Goal: Find specific page/section: Find specific page/section

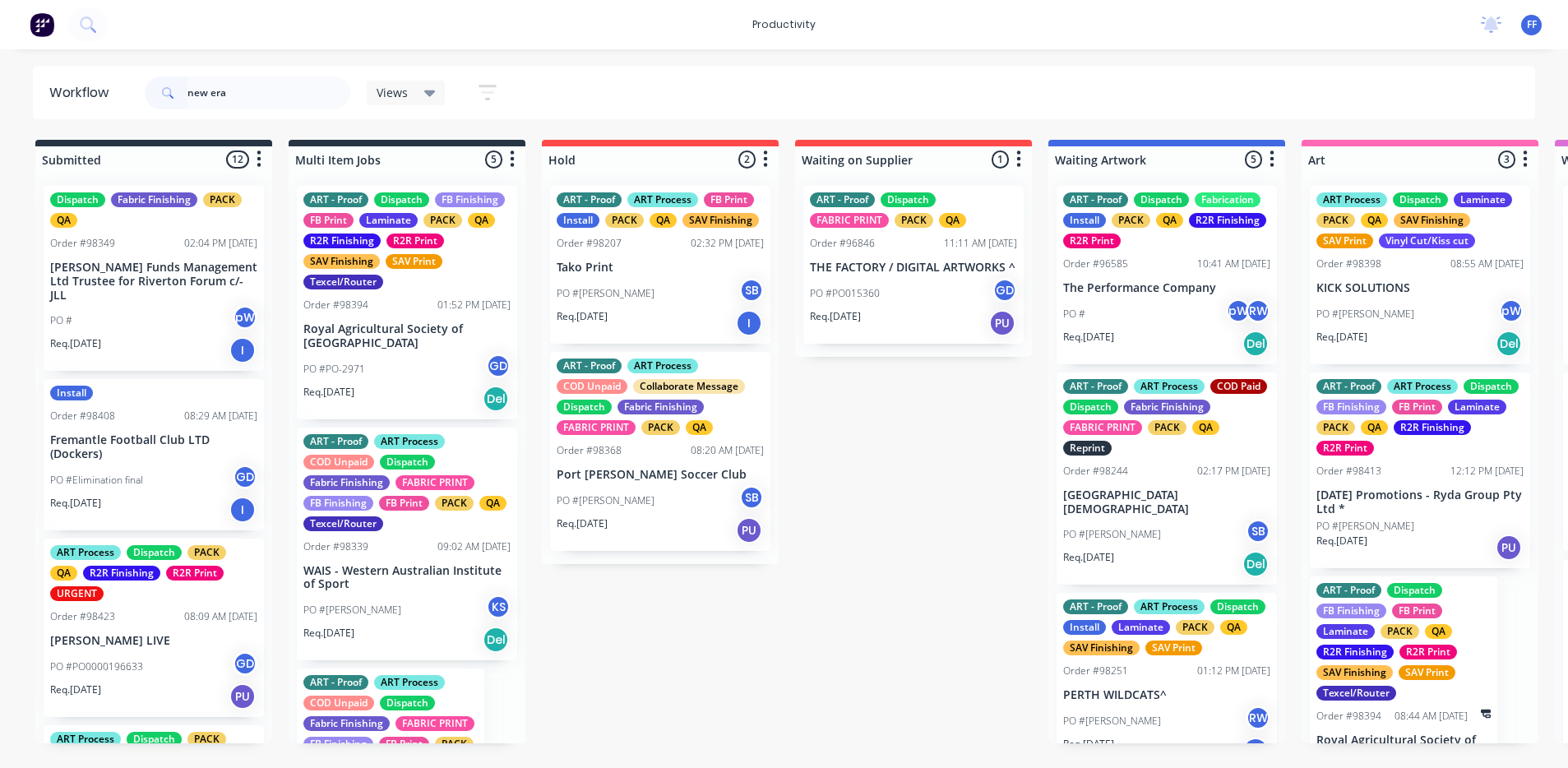
type input "new era"
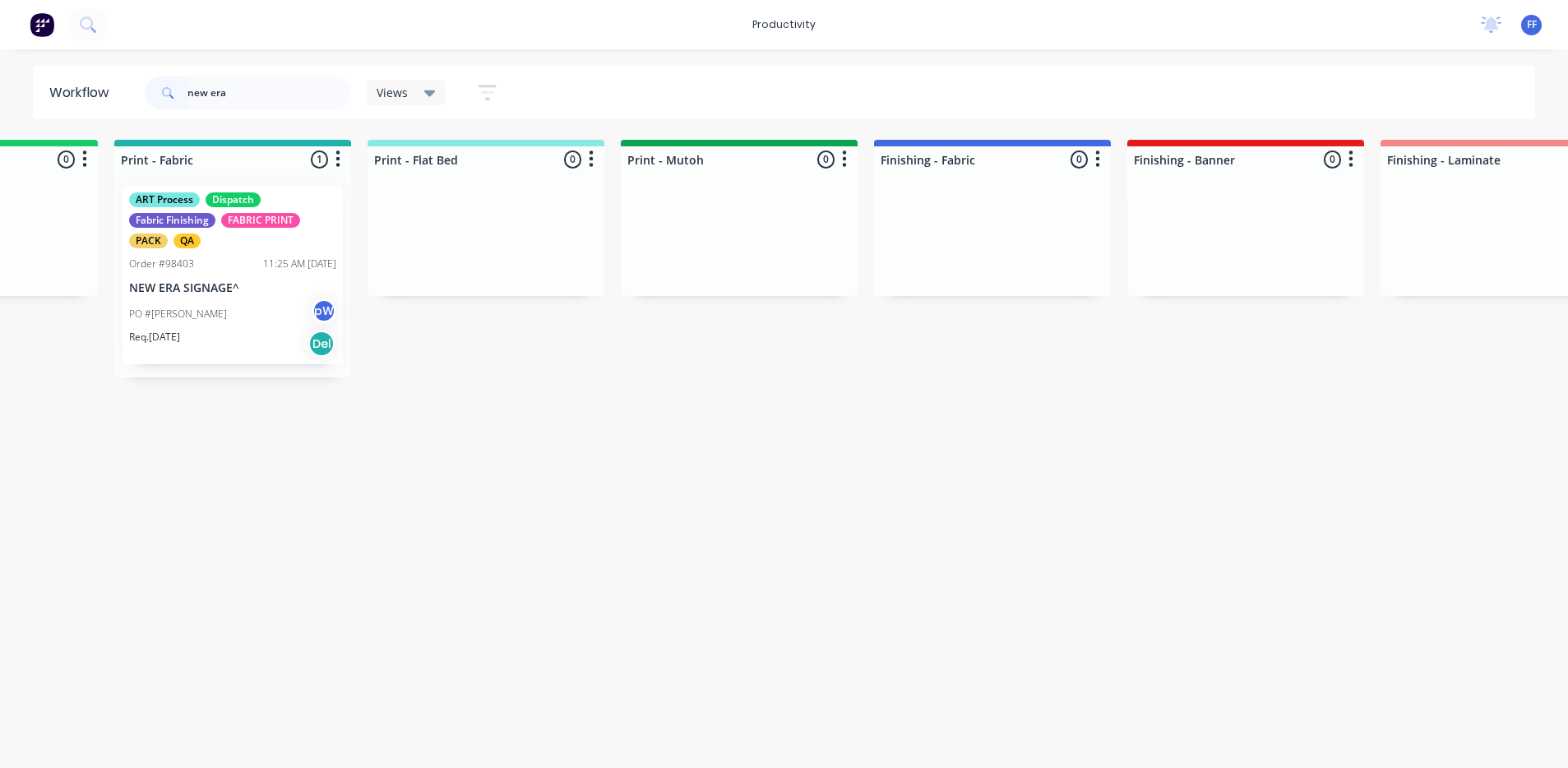
drag, startPoint x: 287, startPoint y: 297, endPoint x: 301, endPoint y: 307, distance: 17.2
click at [300, 307] on div "ART Process Dispatch Fabric Finishing FABRIC PRINT PACK QA Order #98403 11:25 A…" at bounding box center [232, 275] width 237 height 205
click at [267, 278] on div "ART Process Dispatch Fabric Finishing FABRIC PRINT PACK QA Order #98403 11:25 A…" at bounding box center [235, 275] width 220 height 178
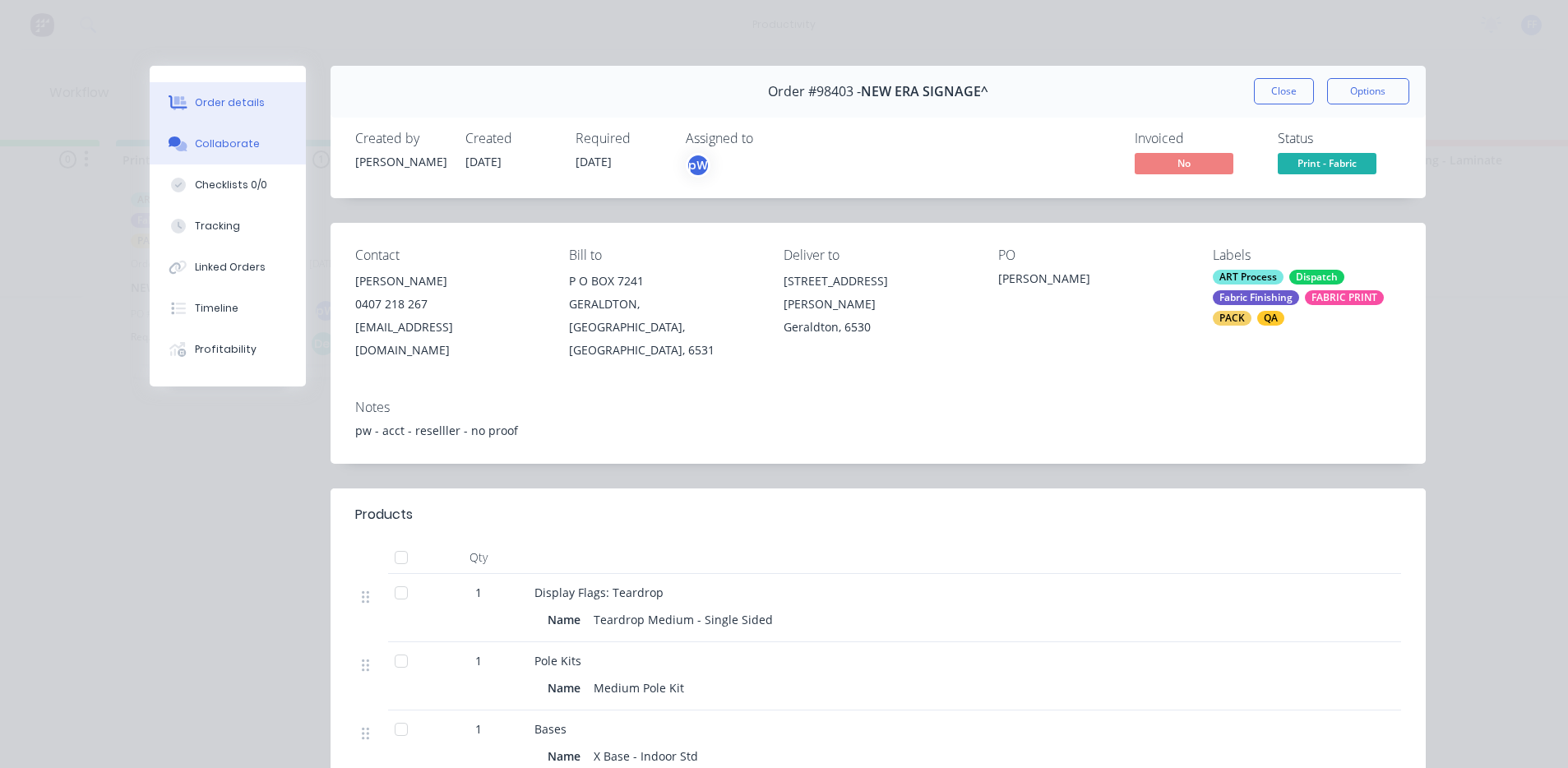
click at [262, 131] on button "Collaborate" at bounding box center [227, 144] width 156 height 41
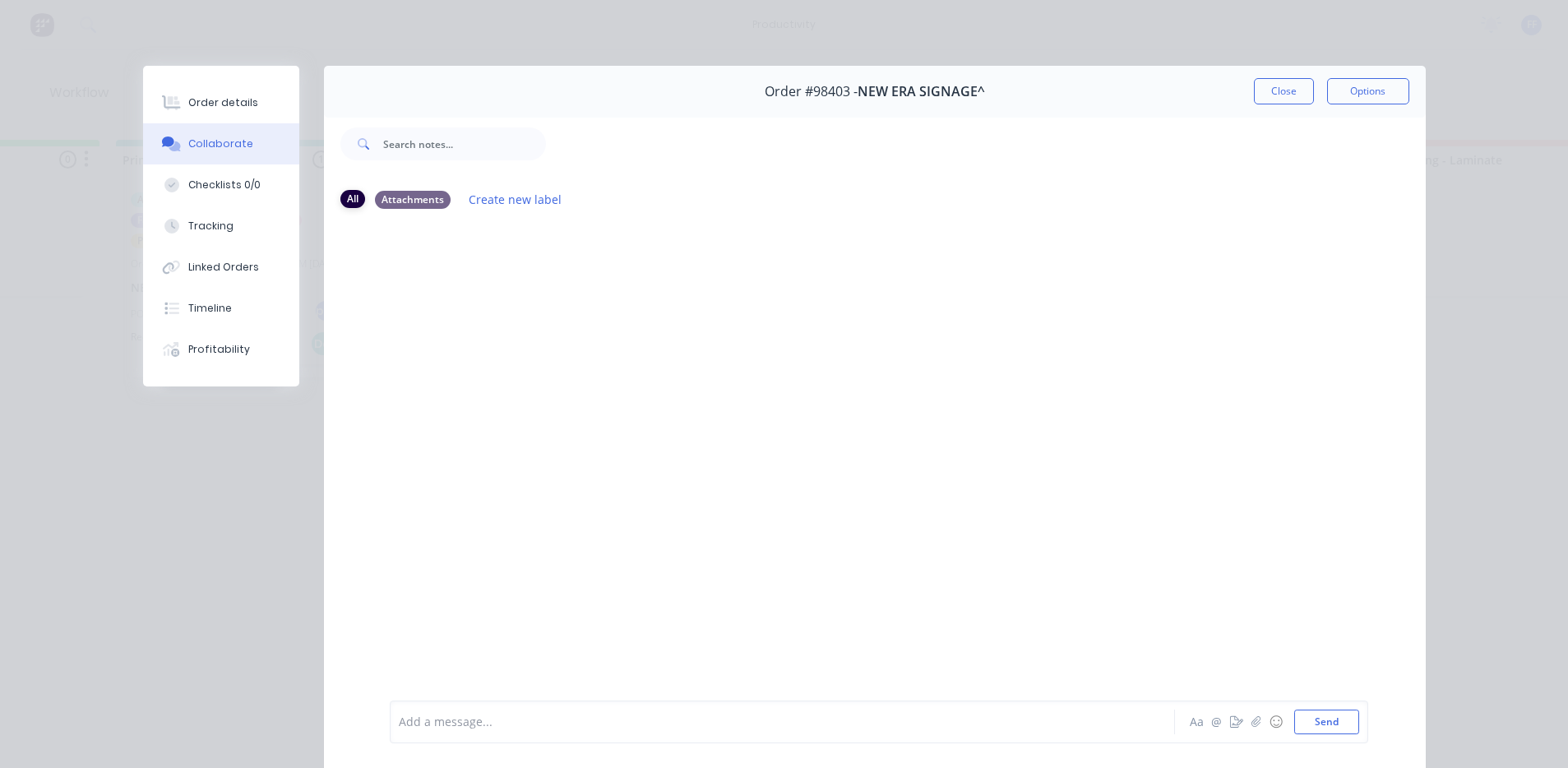
click at [341, 199] on div "All" at bounding box center [352, 198] width 25 height 18
click at [394, 200] on div "Attachments" at bounding box center [413, 198] width 76 height 18
click at [1286, 80] on div "Order #98403 - NEW ERA SIGNAGE^ Close Options" at bounding box center [875, 92] width 1102 height 52
click at [1285, 81] on button "Close" at bounding box center [1284, 91] width 60 height 26
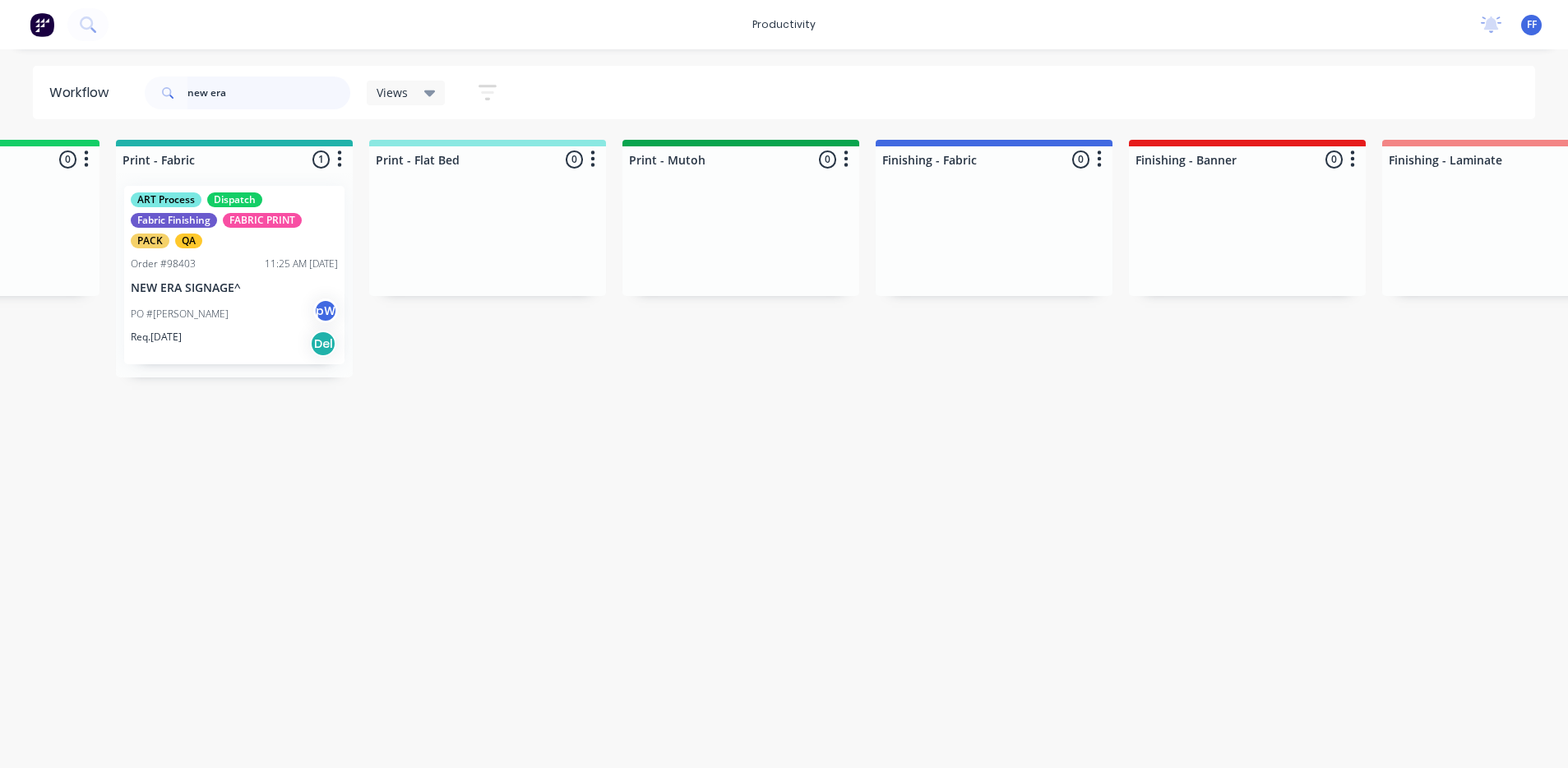
drag, startPoint x: 251, startPoint y: 87, endPoint x: -6, endPoint y: 60, distance: 258.4
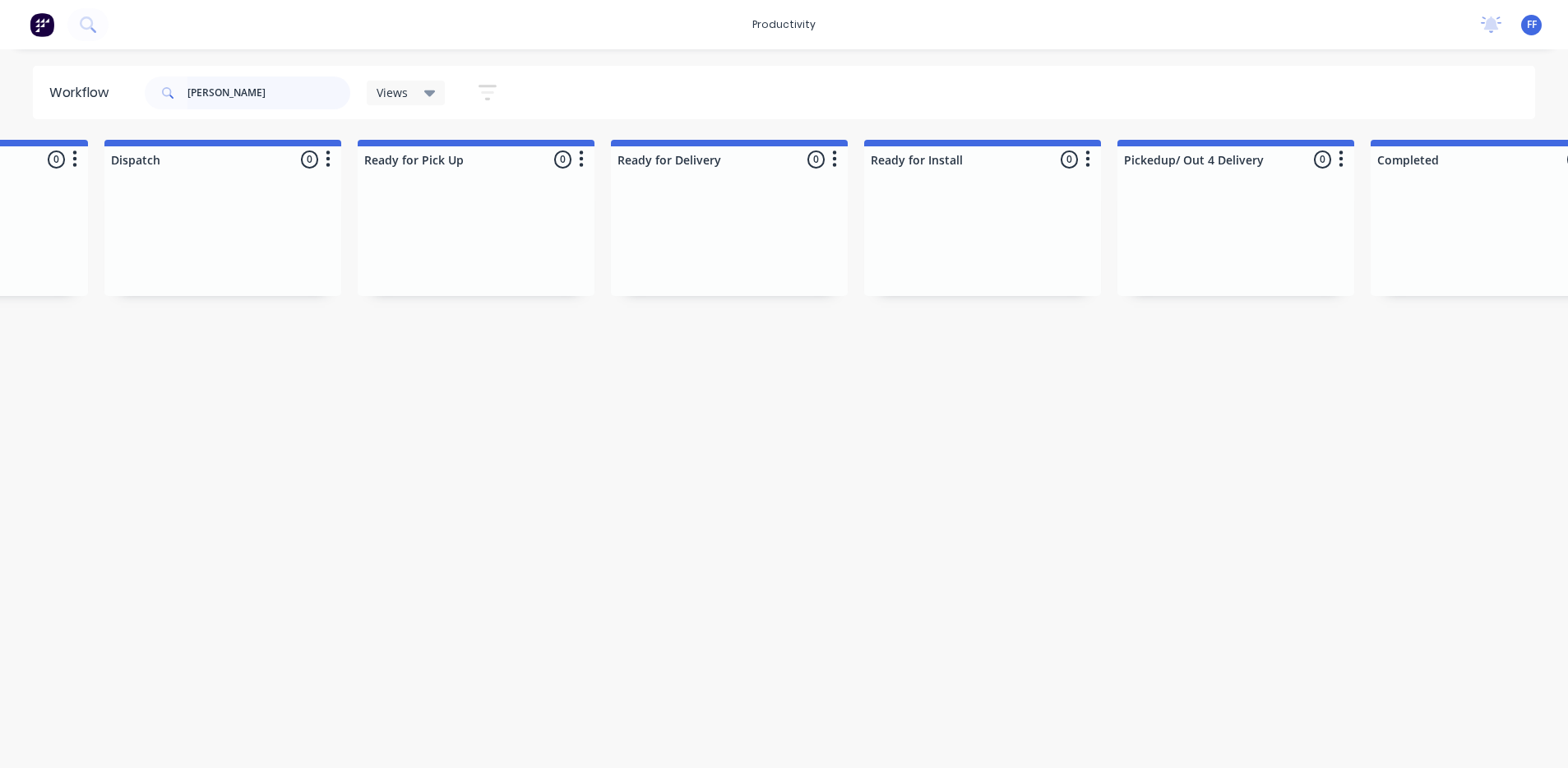
scroll to position [0, 4493]
drag, startPoint x: 272, startPoint y: 96, endPoint x: 111, endPoint y: 98, distance: 161.0
click at [115, 99] on header "Workflow [PERSON_NAME] marine Views Save new view None (Default) edit ART DEPT …" at bounding box center [784, 93] width 1503 height 54
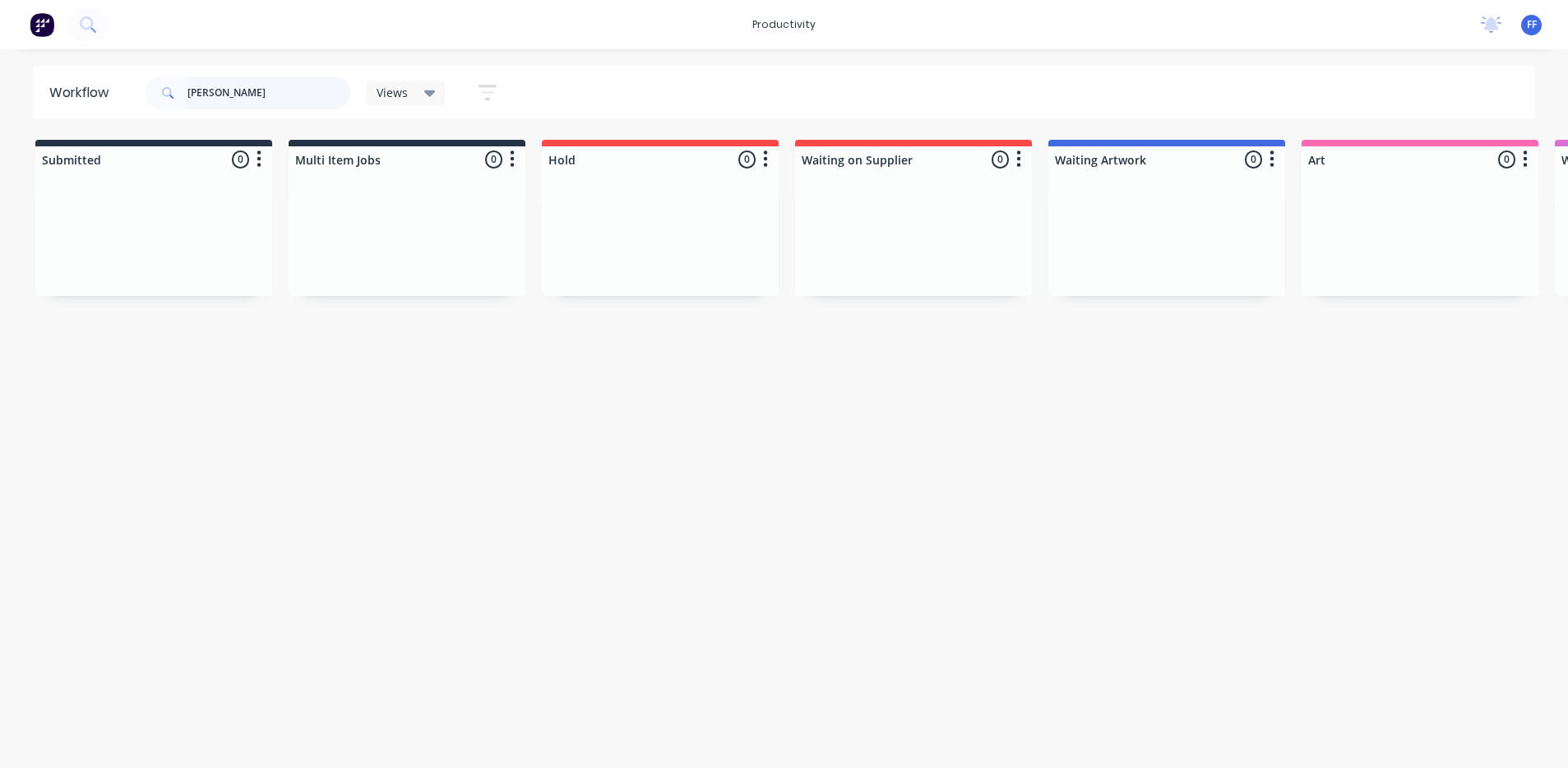
type input "[PERSON_NAME]"
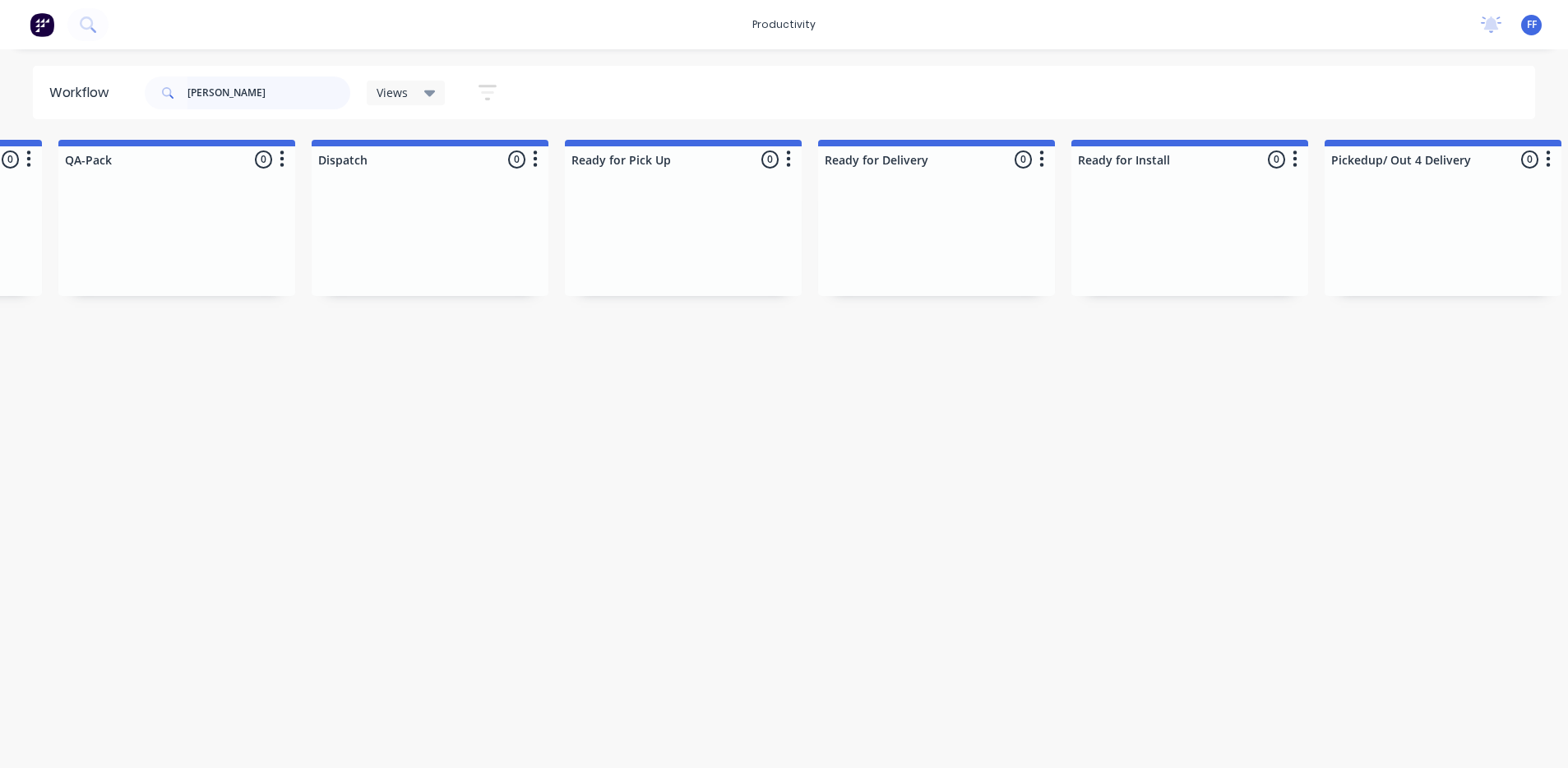
scroll to position [0, 4277]
drag, startPoint x: 236, startPoint y: 98, endPoint x: -6, endPoint y: 90, distance: 242.1
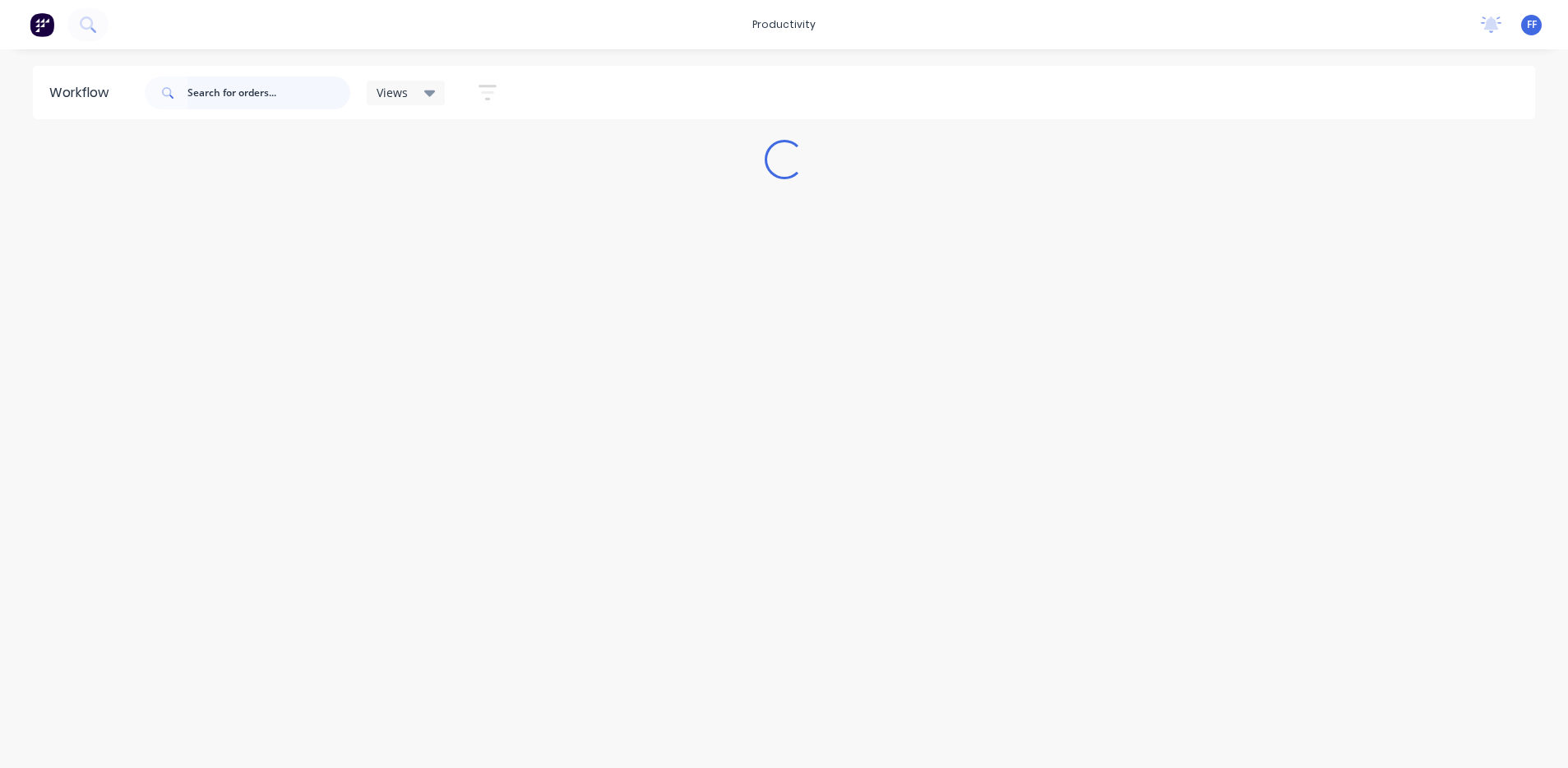
scroll to position [0, 0]
